Goal: Task Accomplishment & Management: Complete application form

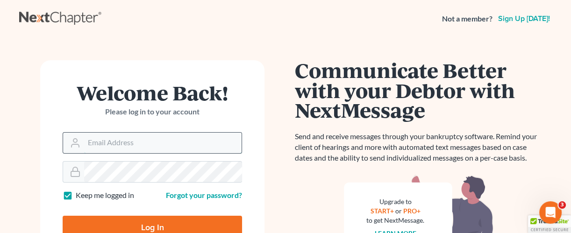
click at [109, 146] on input "Email Address" at bounding box center [162, 143] width 157 height 21
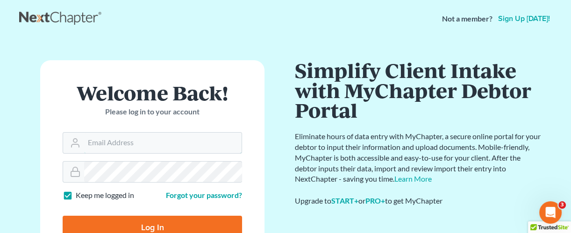
type input "jbenner@trunkettlaw.com"
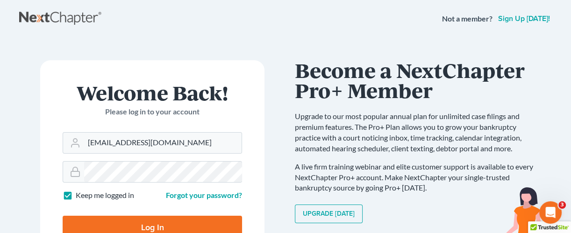
click at [159, 224] on input "Log In" at bounding box center [152, 227] width 179 height 23
type input "Thinking..."
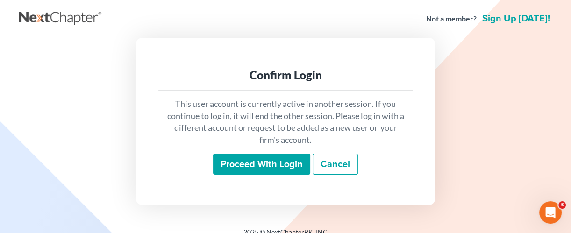
click at [239, 166] on input "Proceed with login" at bounding box center [261, 164] width 97 height 21
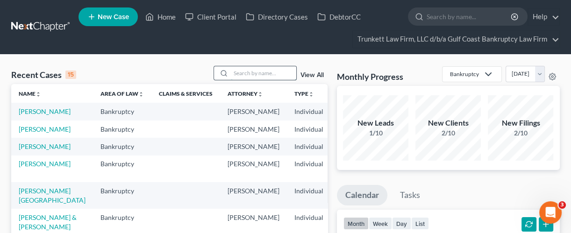
click at [269, 75] on input "search" at bounding box center [263, 73] width 65 height 14
click at [269, 75] on input "w" at bounding box center [263, 73] width 65 height 14
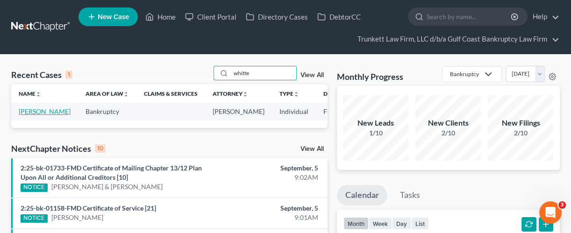
type input "whitte"
click at [35, 107] on link "Whittenbury, Cynthia" at bounding box center [45, 111] width 52 height 8
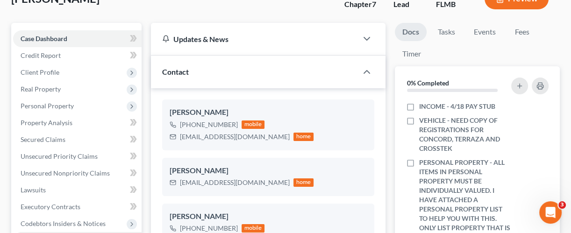
scroll to position [75, 0]
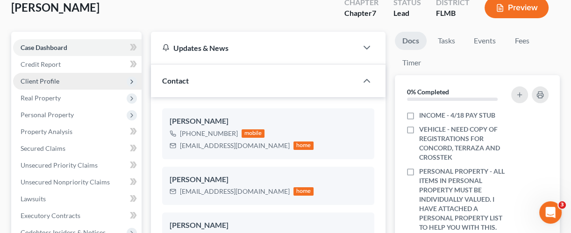
click at [52, 78] on span "Client Profile" at bounding box center [40, 81] width 39 height 8
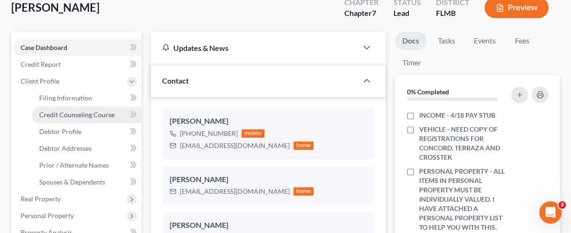
click at [65, 114] on span "Credit Counseling Course" at bounding box center [76, 115] width 75 height 8
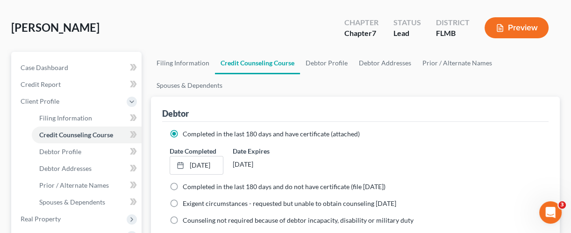
scroll to position [55, 0]
click at [382, 60] on link "Debtor Addresses" at bounding box center [385, 62] width 64 height 22
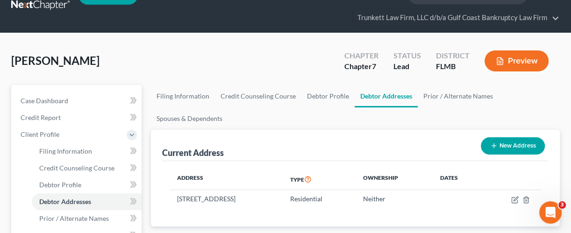
scroll to position [21, 0]
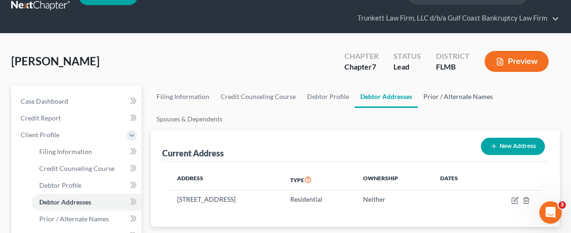
click at [437, 94] on link "Prior / Alternate Names" at bounding box center [458, 97] width 81 height 22
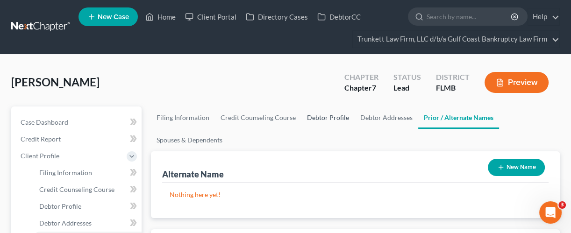
click at [320, 115] on link "Debtor Profile" at bounding box center [327, 118] width 53 height 22
select select "0"
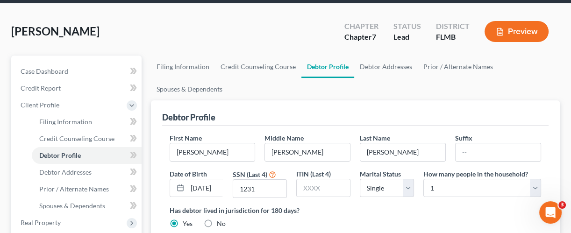
scroll to position [53, 0]
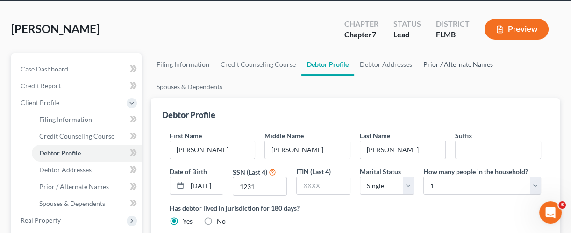
click at [439, 63] on link "Prior / Alternate Names" at bounding box center [458, 64] width 81 height 22
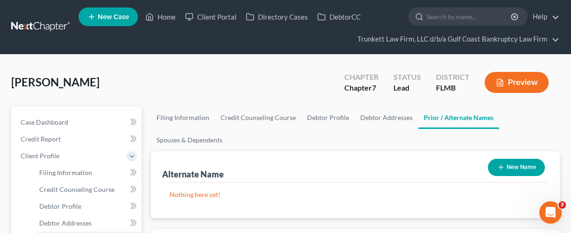
click at [510, 167] on button "New Name" at bounding box center [516, 167] width 57 height 17
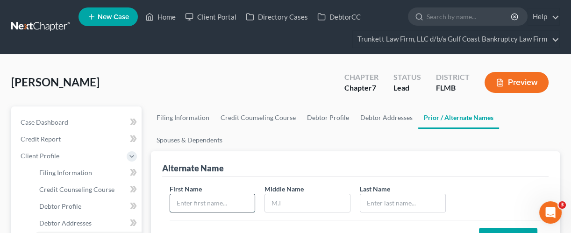
click at [227, 204] on input "text" at bounding box center [212, 203] width 85 height 18
type input "Cynthia"
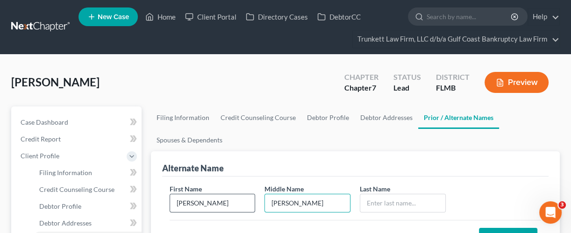
type input "Lee S"
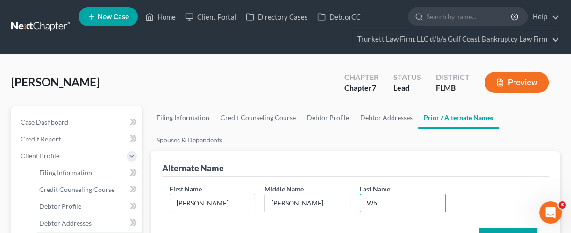
type input "W"
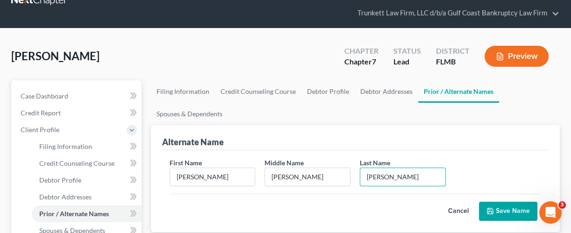
scroll to position [38, 0]
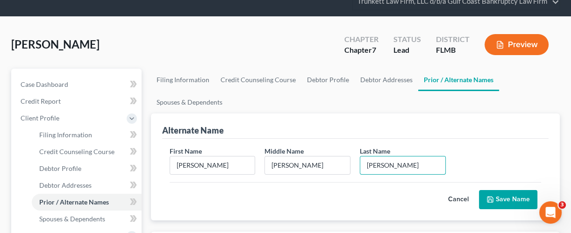
type input "Whittenbury"
click at [510, 193] on button "Save Name" at bounding box center [508, 200] width 58 height 20
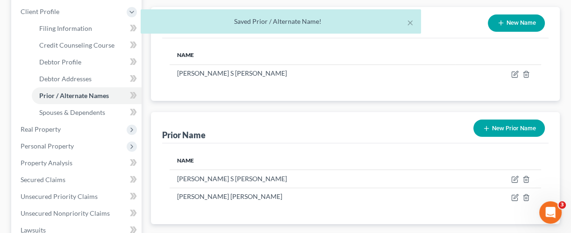
scroll to position [148, 0]
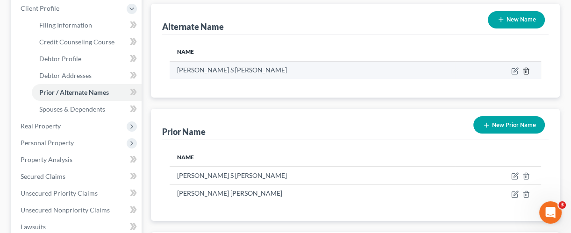
click at [524, 69] on icon at bounding box center [525, 70] width 7 height 7
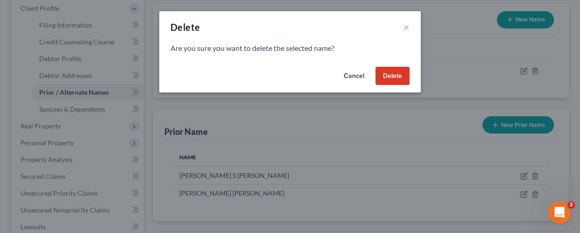
click at [395, 72] on button "Delete" at bounding box center [393, 76] width 34 height 19
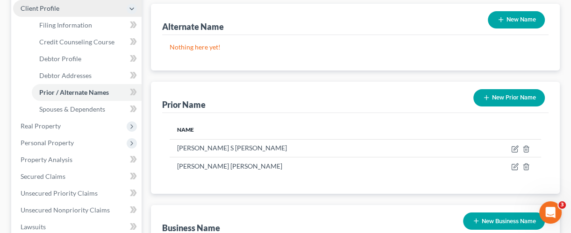
click at [51, 6] on span "Client Profile" at bounding box center [40, 8] width 39 height 8
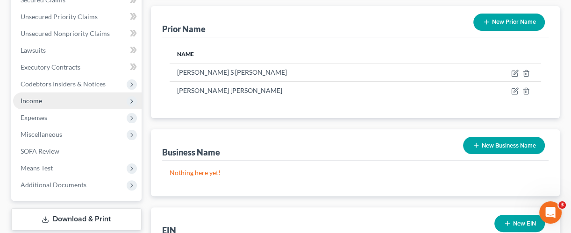
scroll to position [228, 0]
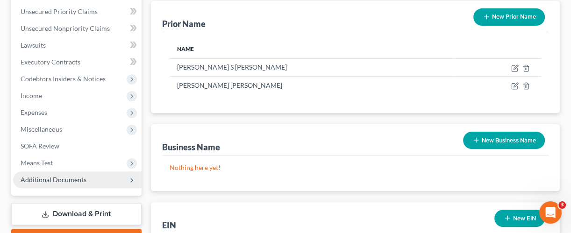
click at [70, 180] on span "Additional Documents" at bounding box center [54, 180] width 66 height 8
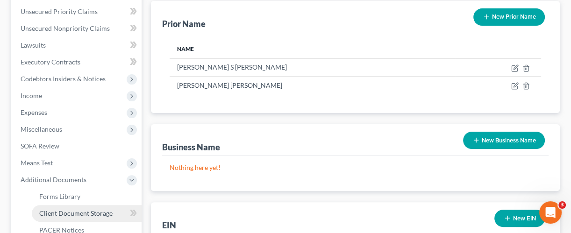
click at [75, 210] on span "Client Document Storage" at bounding box center [75, 213] width 73 height 8
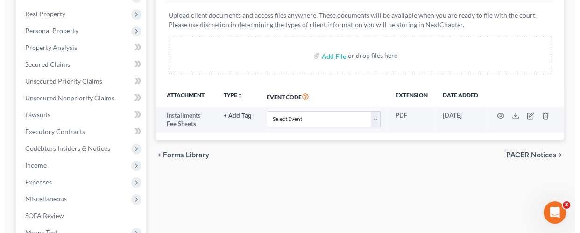
scroll to position [161, 0]
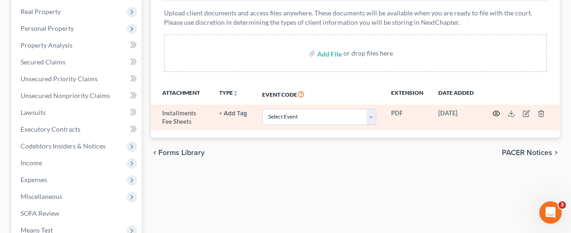
click at [495, 114] on icon "button" at bounding box center [495, 113] width 7 height 7
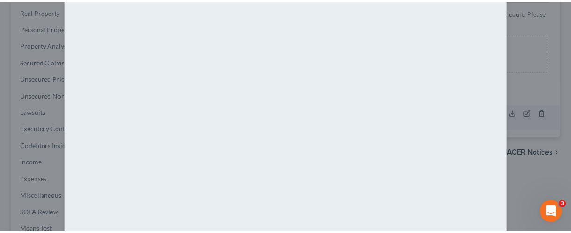
scroll to position [0, 0]
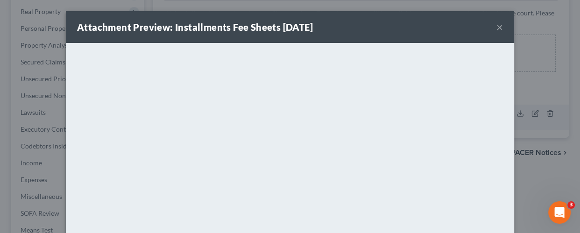
click at [497, 23] on button "×" at bounding box center [500, 26] width 7 height 11
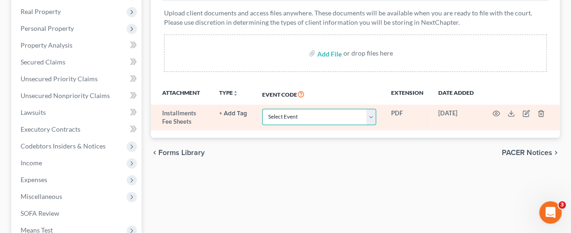
click at [374, 116] on select "Select Event 20 Largest Unsecured Creditors Amended Chapter 13 Plan Amended Cre…" at bounding box center [319, 117] width 114 height 16
select select "4"
click at [262, 109] on select "Select Event 20 Largest Unsecured Creditors Amended Chapter 13 Plan Amended Cre…" at bounding box center [319, 117] width 114 height 16
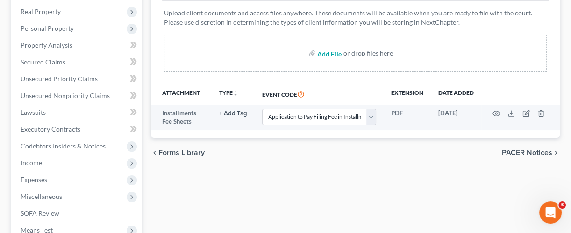
click at [332, 52] on input "file" at bounding box center [328, 53] width 22 height 17
type input "C:\fakepath\CCC.pdf"
select select "4"
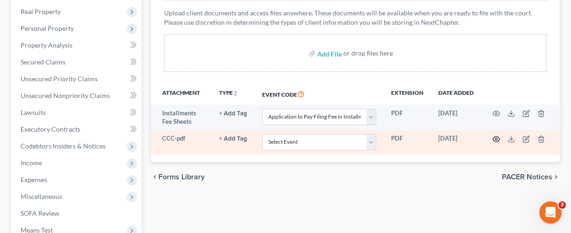
click at [496, 140] on icon "button" at bounding box center [495, 139] width 7 height 7
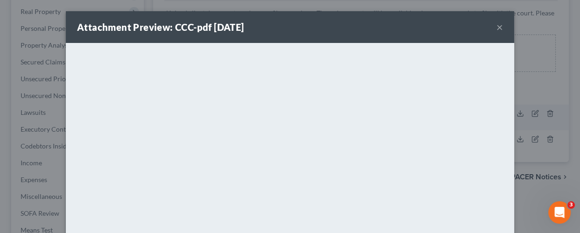
click at [497, 24] on button "×" at bounding box center [500, 26] width 7 height 11
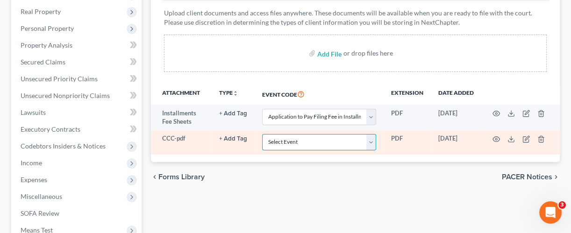
click at [374, 139] on select "Select Event 20 Largest Unsecured Creditors Amended Chapter 13 Plan Amended Cre…" at bounding box center [319, 142] width 114 height 16
select select "9"
click at [262, 134] on select "Select Event 20 Largest Unsecured Creditors Amended Chapter 13 Plan Amended Cre…" at bounding box center [319, 142] width 114 height 16
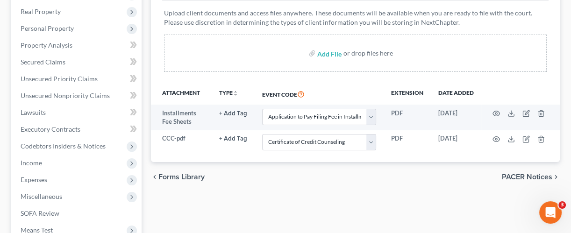
click at [289, 187] on div "chevron_left Forms Library PACER Notices chevron_right" at bounding box center [355, 177] width 409 height 30
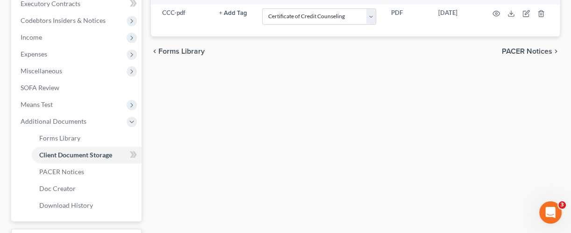
scroll to position [348, 0]
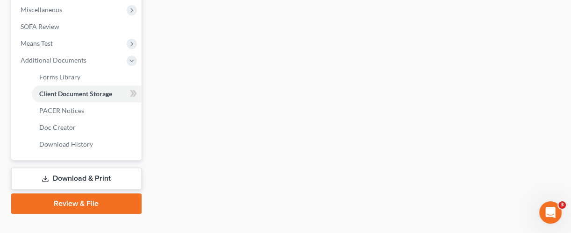
click at [87, 175] on link "Download & Print" at bounding box center [76, 179] width 130 height 22
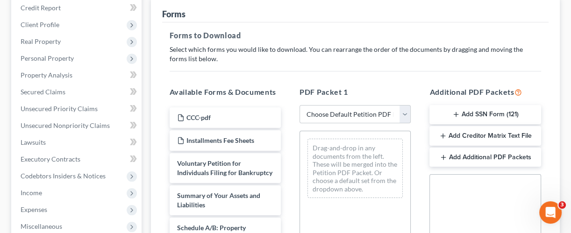
scroll to position [187, 0]
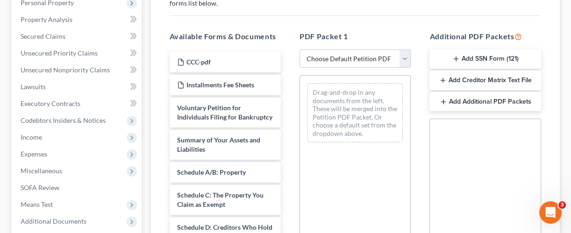
click at [483, 54] on button "Add SSN Form (121)" at bounding box center [484, 60] width 111 height 20
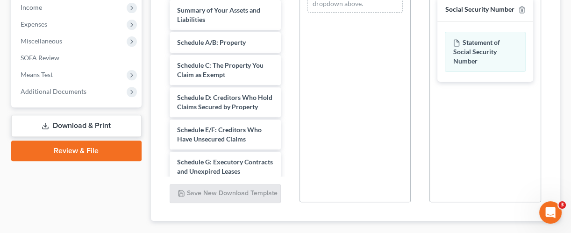
scroll to position [369, 0]
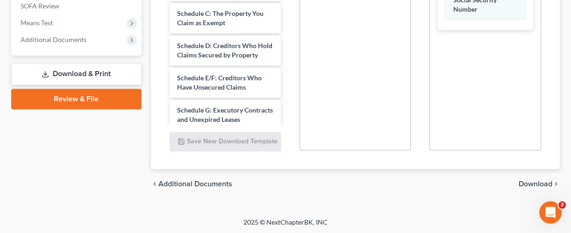
click at [535, 182] on span "Download" at bounding box center [536, 183] width 34 height 7
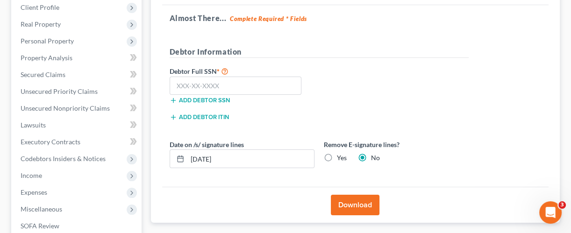
scroll to position [92, 0]
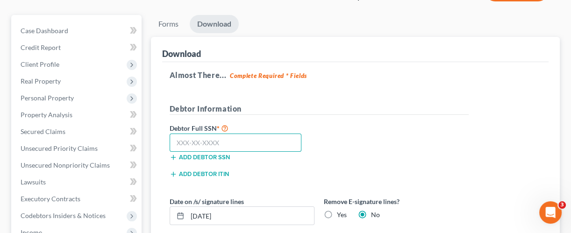
click at [193, 137] on input "text" at bounding box center [236, 143] width 132 height 19
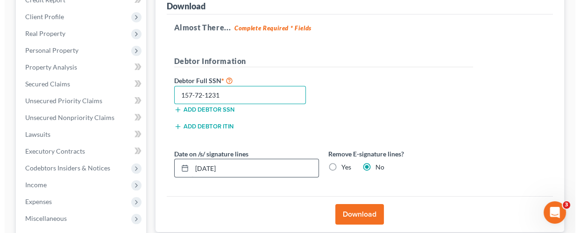
scroll to position [154, 0]
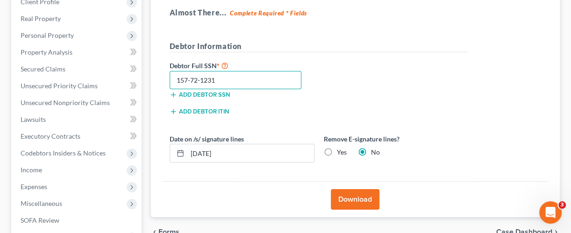
type input "157-72-1231"
click at [354, 195] on button "Download" at bounding box center [355, 199] width 49 height 21
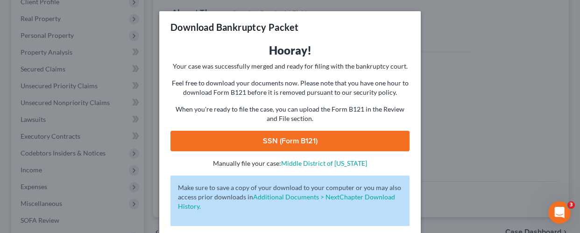
click at [276, 141] on link "SSN (Form B121)" at bounding box center [290, 141] width 239 height 21
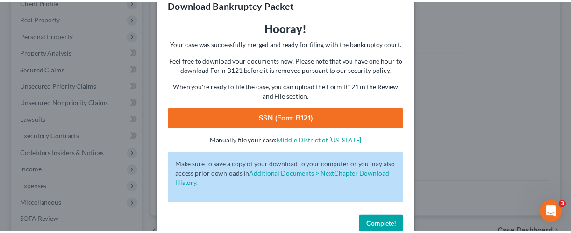
scroll to position [43, 0]
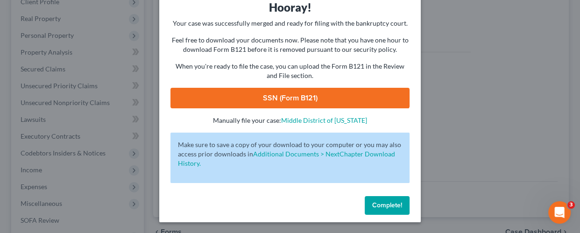
click at [385, 201] on span "Complete!" at bounding box center [387, 205] width 30 height 8
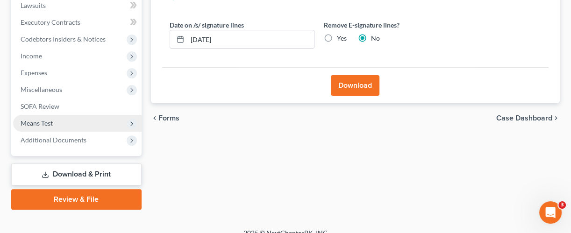
scroll to position [278, 0]
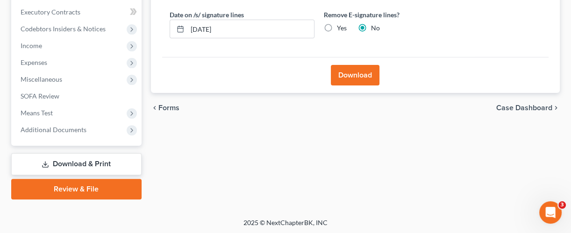
click at [75, 185] on link "Review & File" at bounding box center [76, 189] width 130 height 21
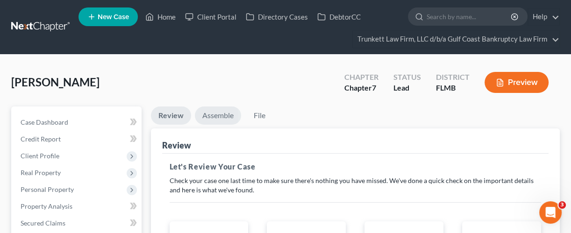
click at [217, 116] on link "Assemble" at bounding box center [218, 116] width 46 height 18
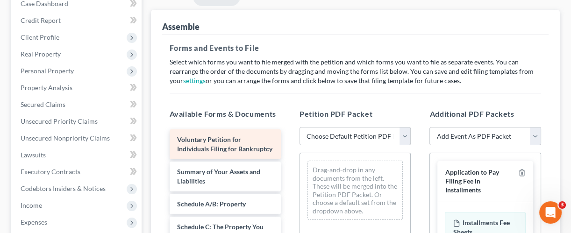
scroll to position [124, 0]
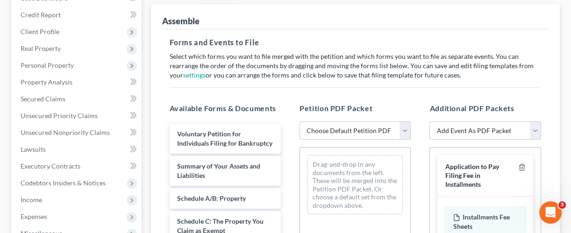
click at [407, 131] on select "Choose Default Petition PDF Packet Complete Bankruptcy Petition (all forms and …" at bounding box center [355, 130] width 111 height 19
select select "0"
click at [300, 121] on select "Choose Default Petition PDF Packet Complete Bankruptcy Petition (all forms and …" at bounding box center [355, 130] width 111 height 19
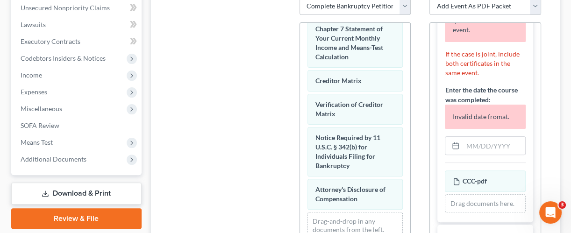
scroll to position [234, 0]
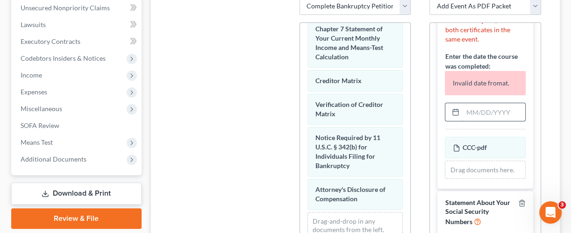
click at [472, 103] on input "text" at bounding box center [494, 112] width 62 height 18
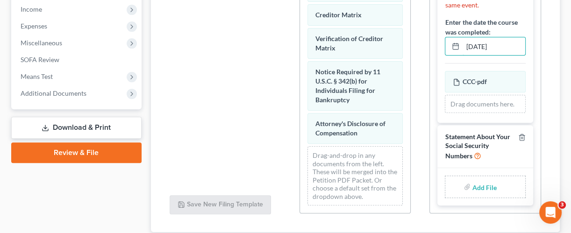
scroll to position [374, 0]
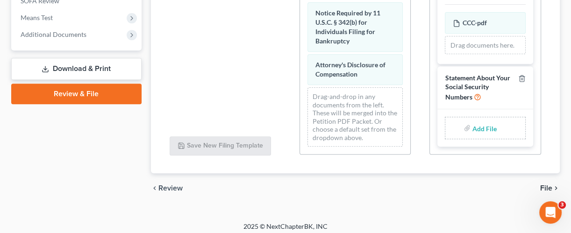
type input "08/20/2025"
click at [481, 126] on input "file" at bounding box center [483, 128] width 22 height 17
type input "C:\fakepath\STATEMENT OF SOCIAL SECURITY.pdf"
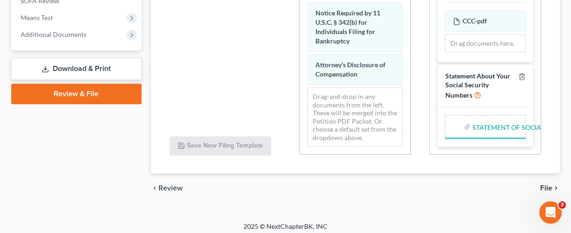
scroll to position [148, 0]
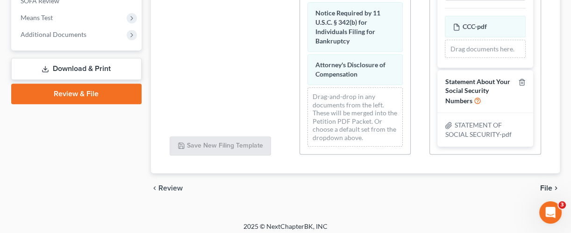
click at [547, 186] on span "File" at bounding box center [546, 188] width 12 height 7
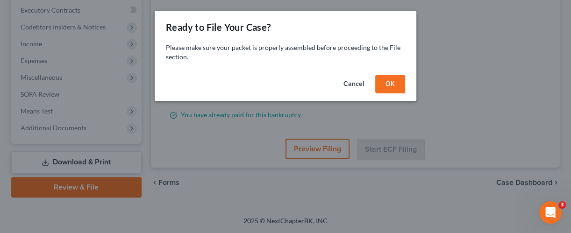
scroll to position [278, 0]
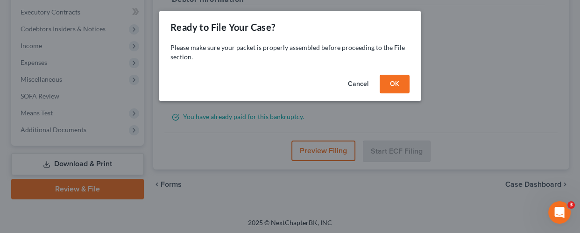
click at [402, 81] on button "OK" at bounding box center [395, 84] width 30 height 19
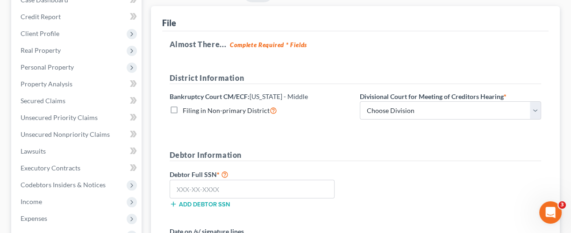
scroll to position [124, 0]
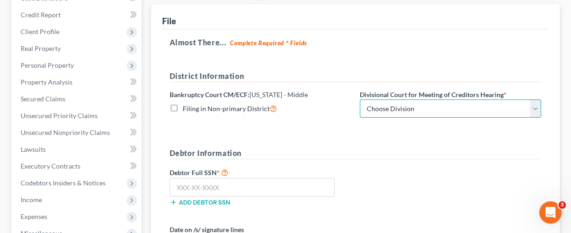
drag, startPoint x: 394, startPoint y: 105, endPoint x: 394, endPoint y: 112, distance: 7.0
click at [394, 105] on select "Choose Division Fort Myers Jacksonville Orlando Tampa" at bounding box center [450, 109] width 181 height 19
select select "0"
click at [360, 100] on select "Choose Division Fort Myers Jacksonville Orlando Tampa" at bounding box center [450, 109] width 181 height 19
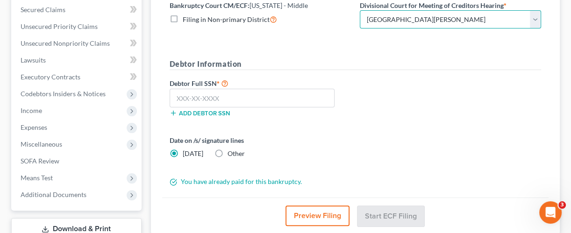
scroll to position [249, 0]
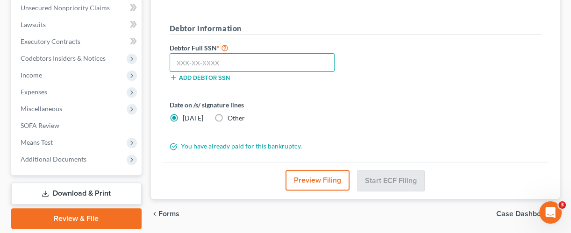
click at [235, 62] on input "text" at bounding box center [252, 62] width 165 height 19
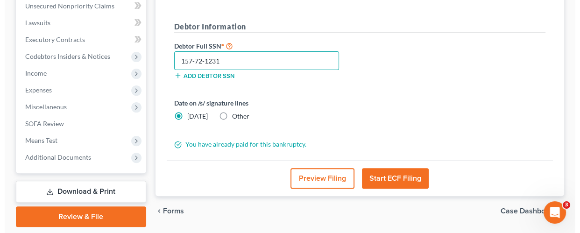
scroll to position [278, 0]
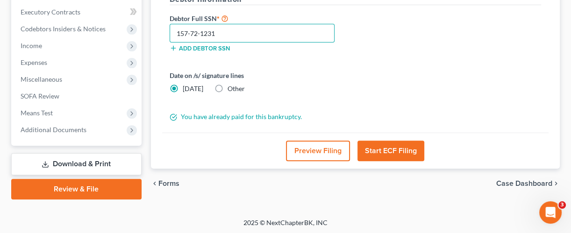
type input "157-72-1231"
click at [312, 149] on button "Preview Filing" at bounding box center [318, 151] width 64 height 21
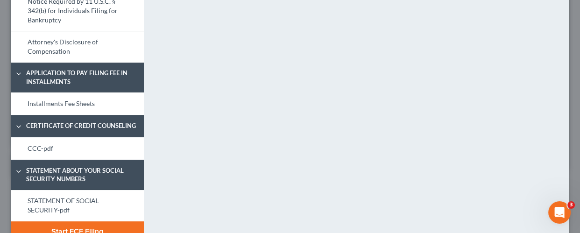
scroll to position [552, 0]
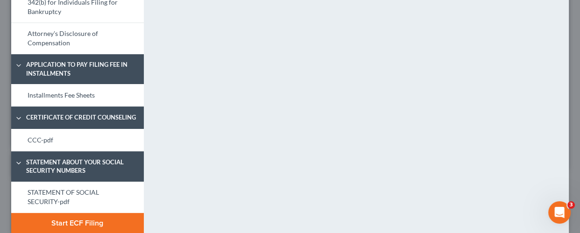
click at [89, 213] on button "Start ECF Filing" at bounding box center [77, 223] width 133 height 21
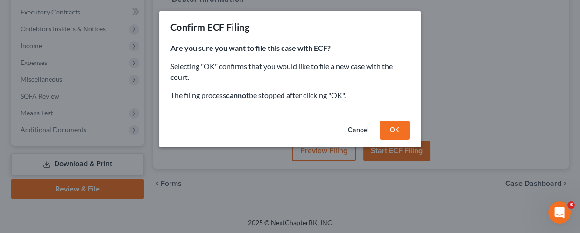
click at [401, 131] on button "OK" at bounding box center [395, 130] width 30 height 19
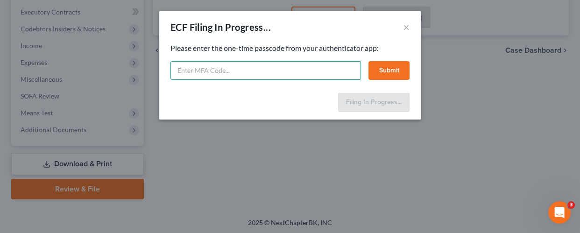
click at [191, 72] on input "text" at bounding box center [266, 70] width 191 height 19
type input "502878"
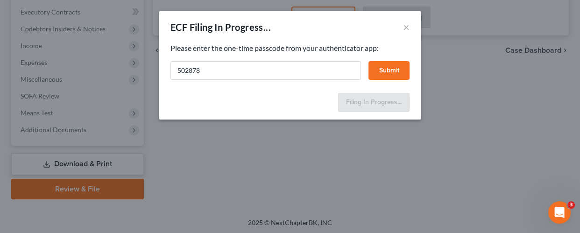
click at [384, 70] on button "Submit" at bounding box center [389, 70] width 41 height 19
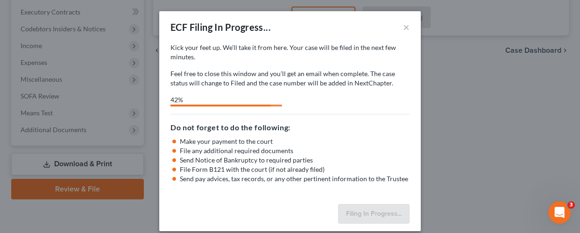
select select "0"
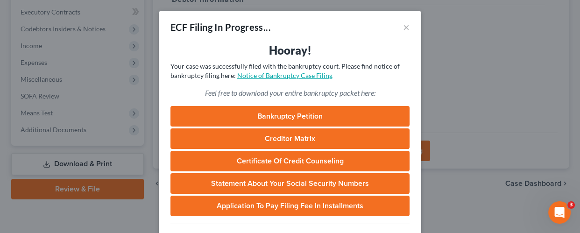
click at [314, 77] on link "Notice of Bankruptcy Case Filing" at bounding box center [284, 75] width 95 height 8
